Goal: Use online tool/utility: Use online tool/utility

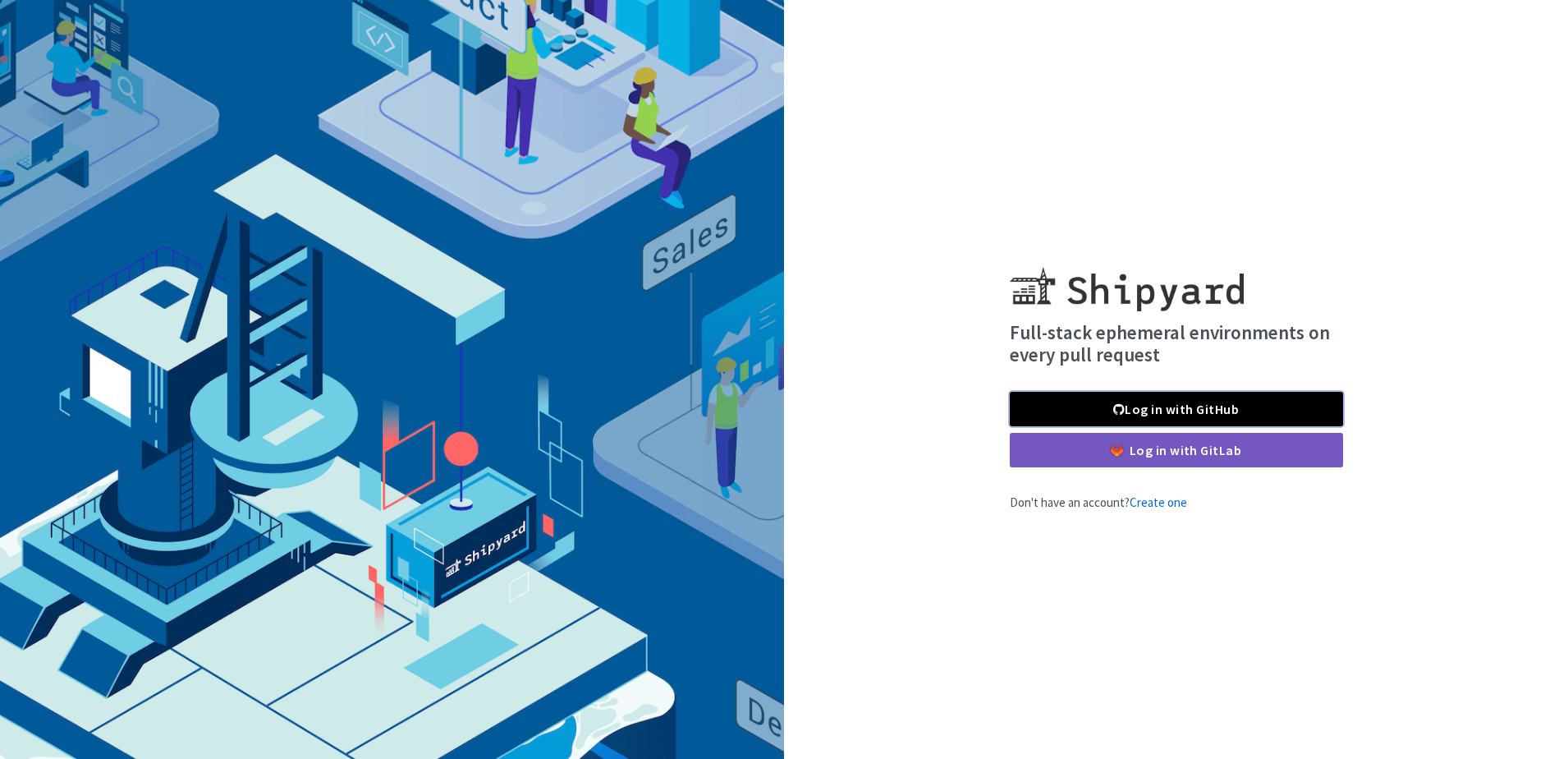
click at [1194, 405] on link "Log in with GitHub" at bounding box center [1176, 409] width 334 height 34
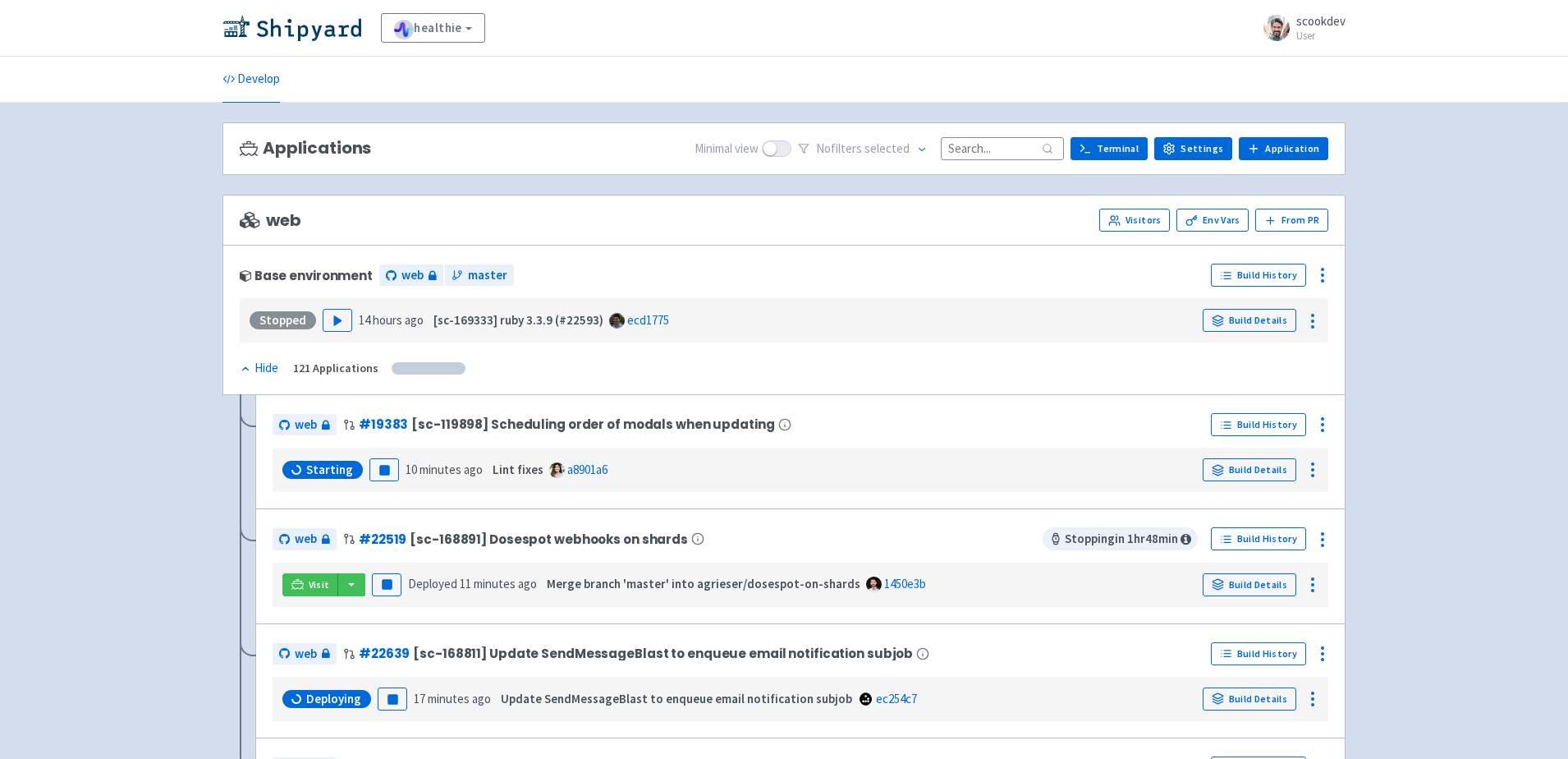
click at [310, 24] on img at bounding box center [292, 28] width 139 height 26
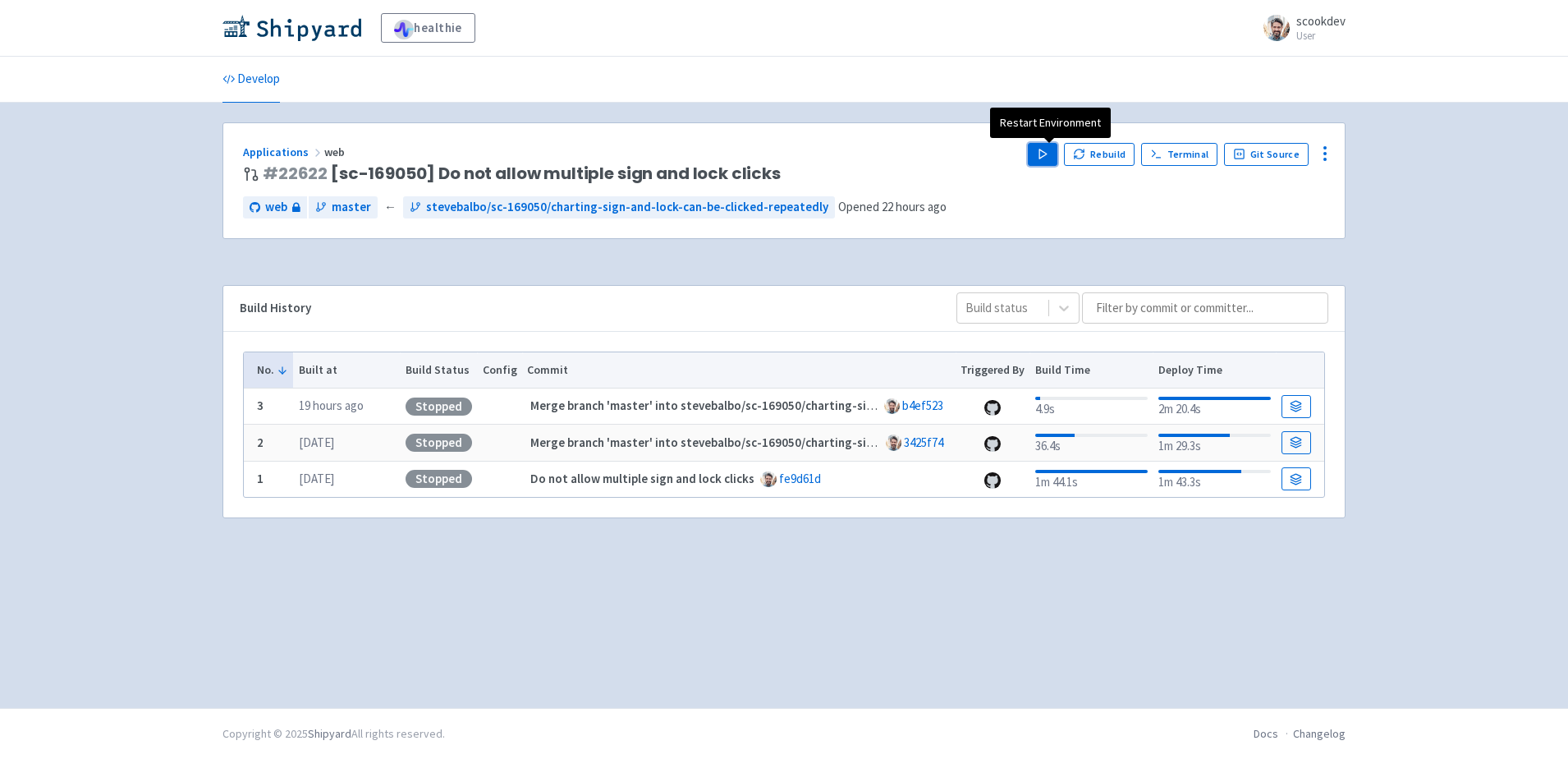
click at [1048, 159] on icon "button" at bounding box center [1042, 153] width 12 height 12
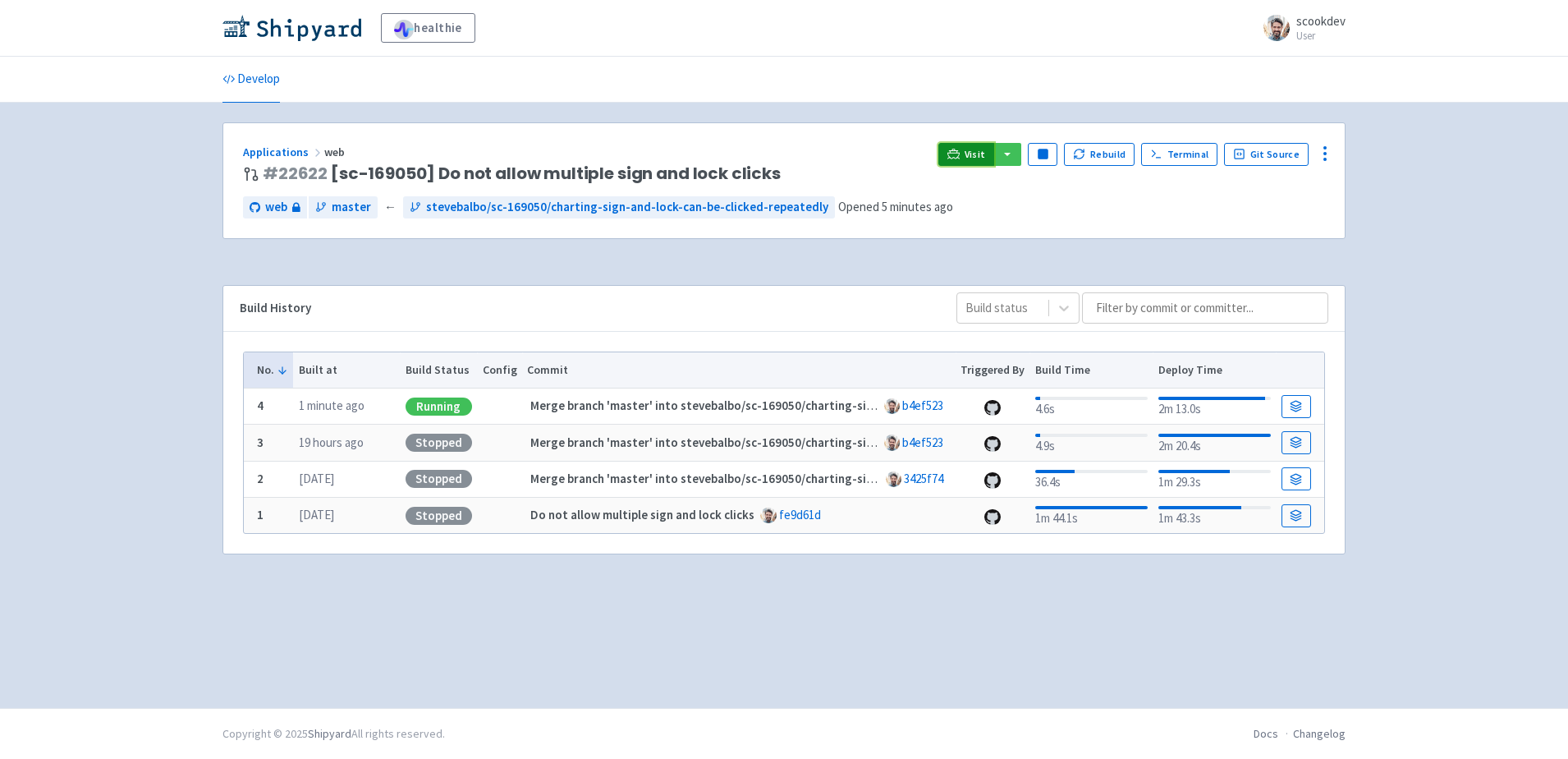
click at [970, 154] on link "Visit" at bounding box center [966, 154] width 55 height 23
